Goal: Transaction & Acquisition: Purchase product/service

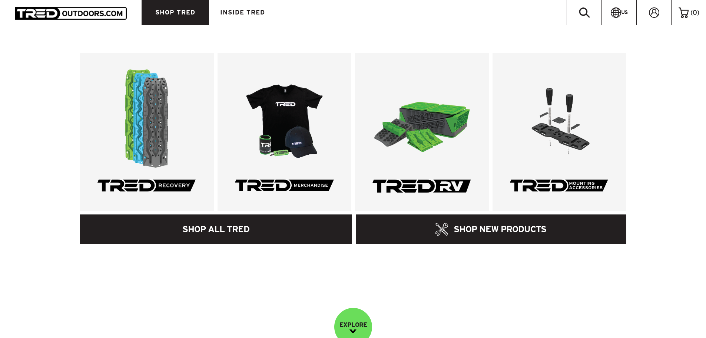
click at [197, 222] on link "SHOP ALL TRED" at bounding box center [216, 228] width 272 height 29
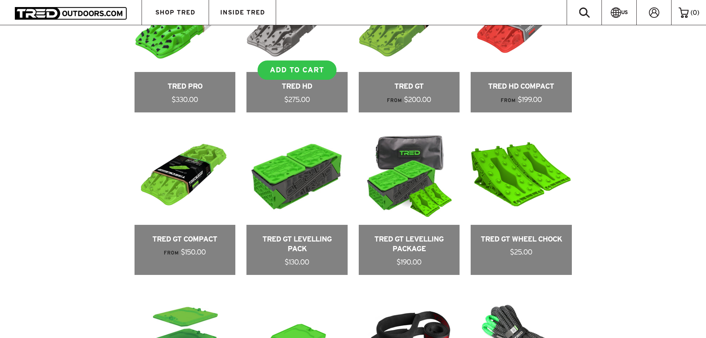
scroll to position [297, 0]
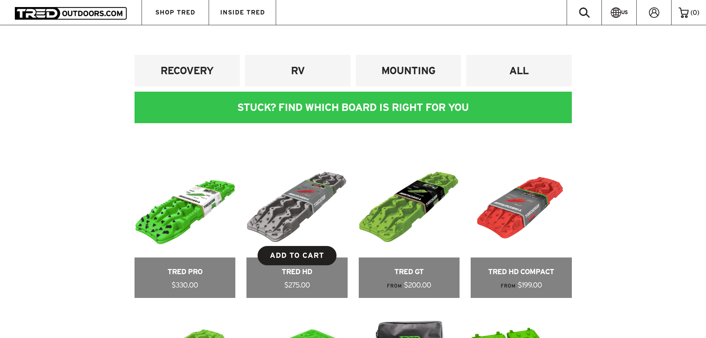
click at [290, 252] on link "ADD TO CART" at bounding box center [297, 255] width 79 height 19
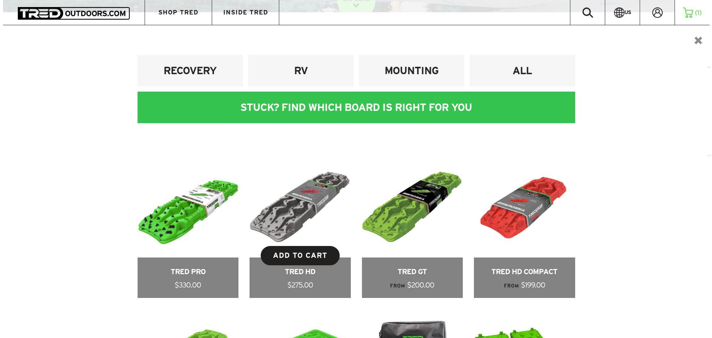
scroll to position [0, 0]
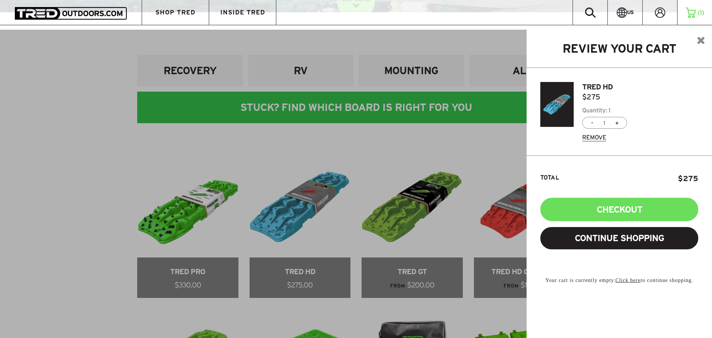
click at [299, 173] on div at bounding box center [356, 199] width 712 height 338
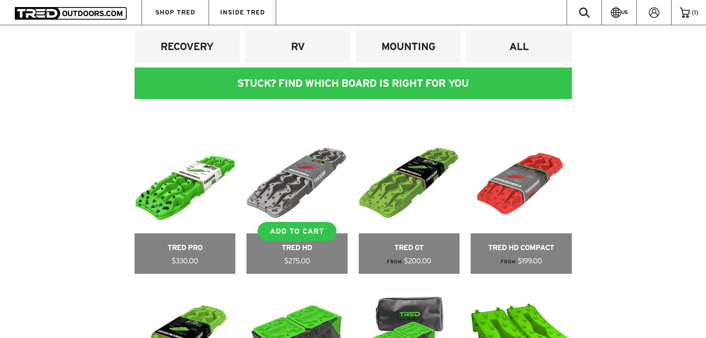
scroll to position [334, 0]
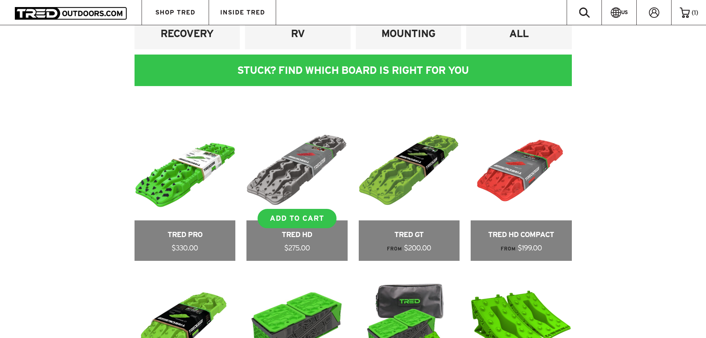
click at [298, 176] on link at bounding box center [296, 189] width 101 height 141
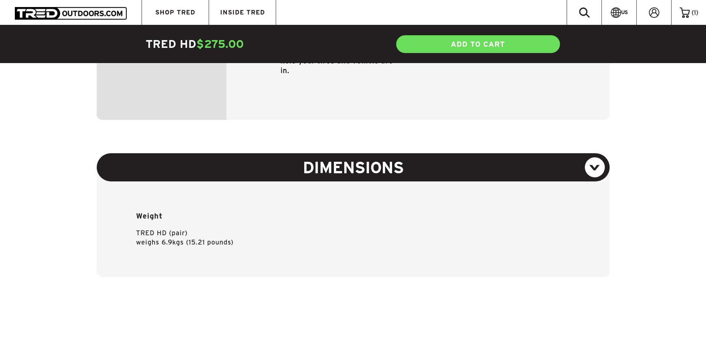
scroll to position [927, 0]
